Goal: Information Seeking & Learning: Stay updated

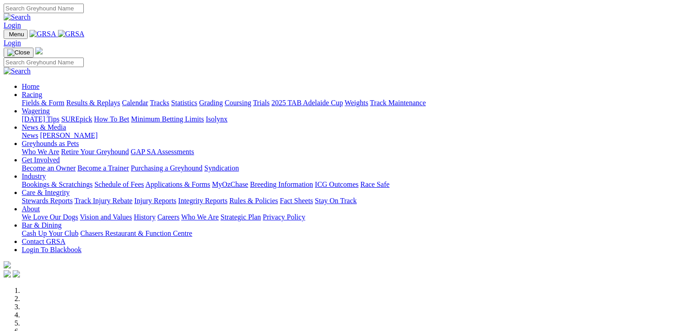
click at [50, 107] on link "Wagering" at bounding box center [36, 111] width 28 height 8
click at [59, 115] on link "[DATE] Tips" at bounding box center [41, 119] width 38 height 8
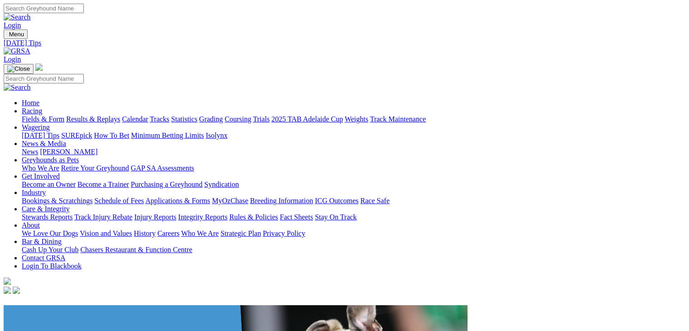
click at [50, 123] on link "Wagering" at bounding box center [36, 127] width 28 height 8
click at [66, 140] on link "News & Media" at bounding box center [44, 144] width 44 height 8
click at [50, 123] on link "Wagering" at bounding box center [36, 127] width 28 height 8
click at [59, 131] on link "[DATE] Tips" at bounding box center [41, 135] width 38 height 8
